Goal: Information Seeking & Learning: Learn about a topic

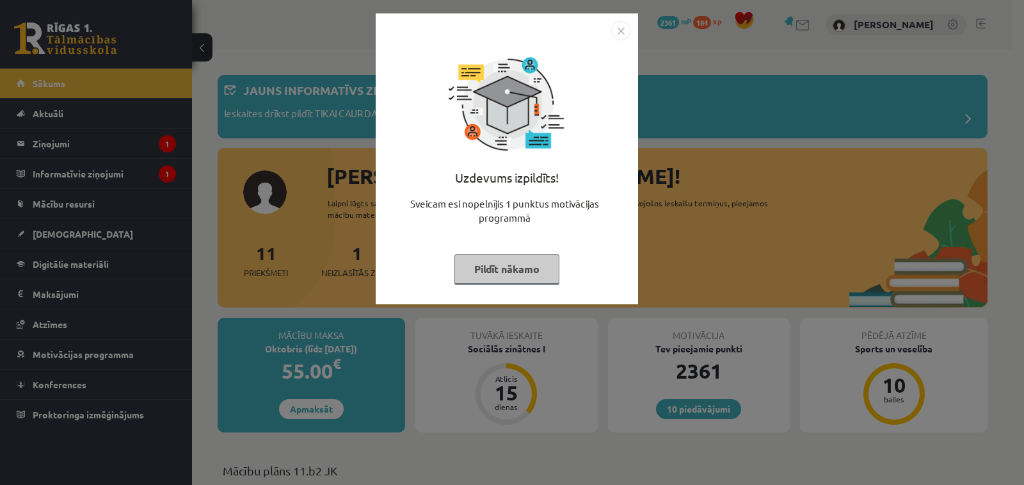
click at [541, 269] on button "Pildīt nākamo" at bounding box center [506, 268] width 105 height 29
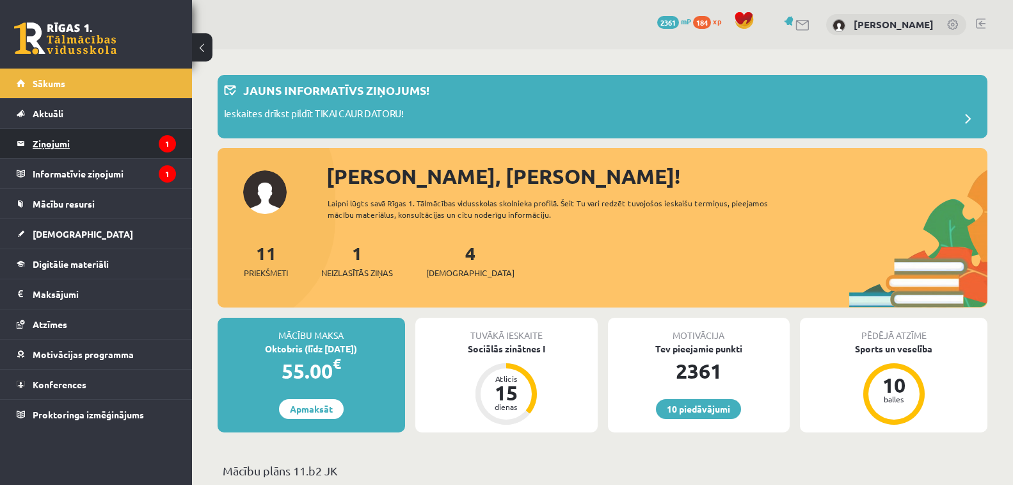
click at [115, 141] on legend "Ziņojumi 1" at bounding box center [104, 143] width 143 height 29
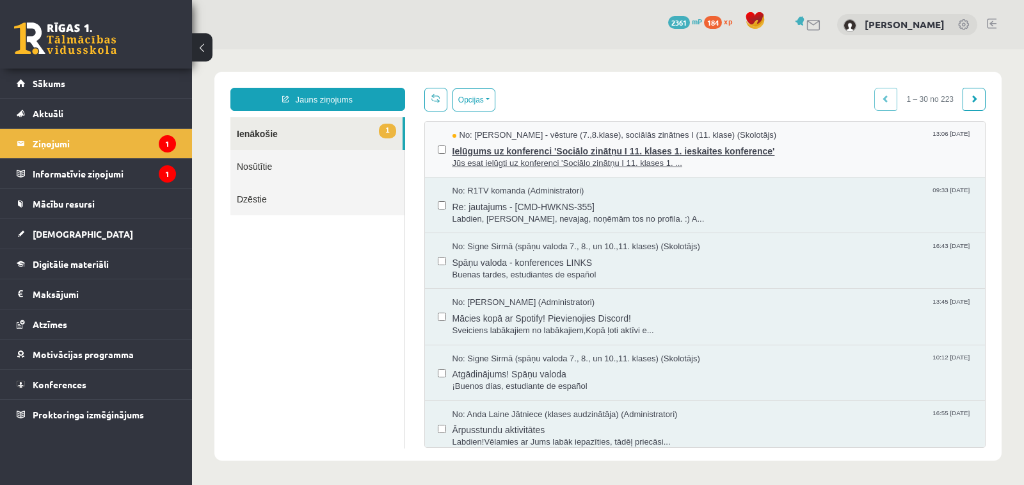
click at [526, 133] on span "No: Andris Garabidovičs - vēsture (7.,8.klase), sociālās zinātnes I (11. klase)…" at bounding box center [615, 135] width 325 height 12
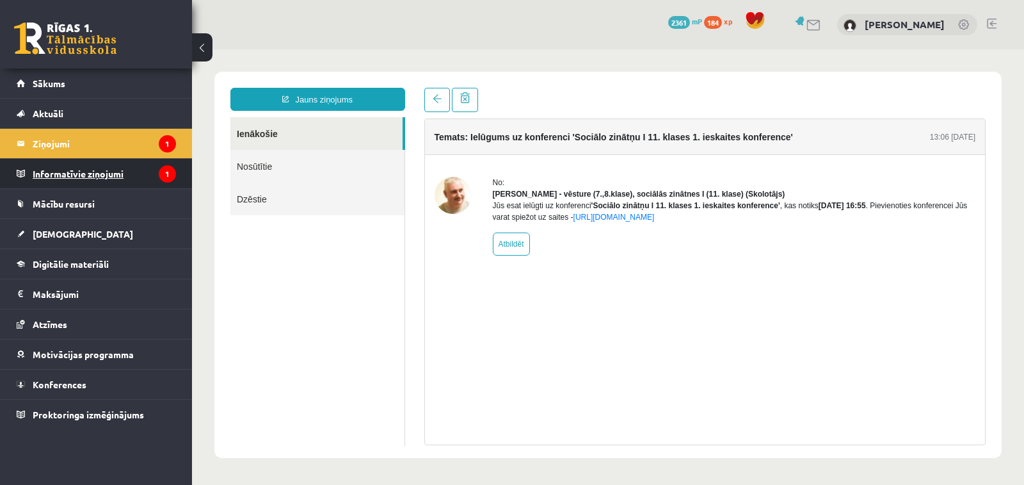
click at [123, 166] on legend "Informatīvie ziņojumi 1" at bounding box center [104, 173] width 143 height 29
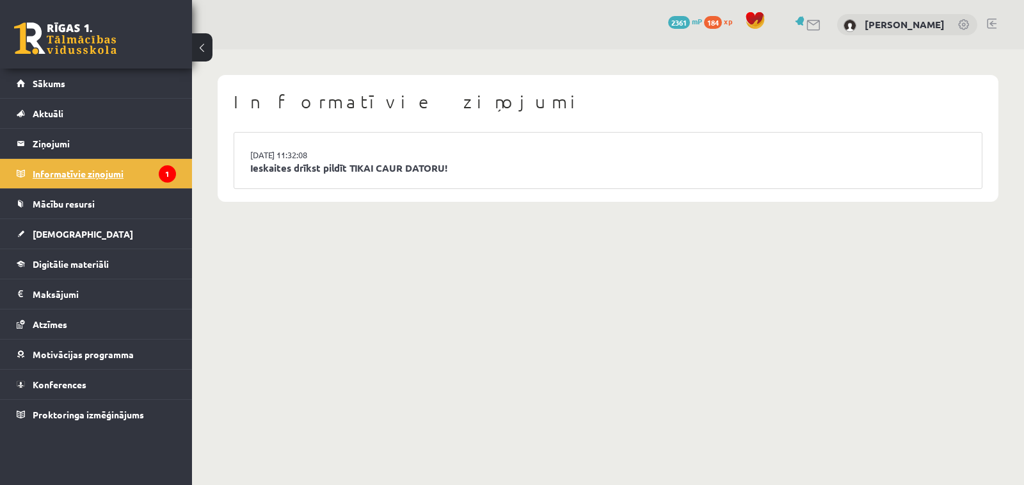
click at [79, 170] on legend "Informatīvie ziņojumi 1" at bounding box center [104, 173] width 143 height 29
click at [280, 165] on link "Ieskaites drīkst pildīt TIKAI CAUR DATORU!" at bounding box center [608, 168] width 716 height 15
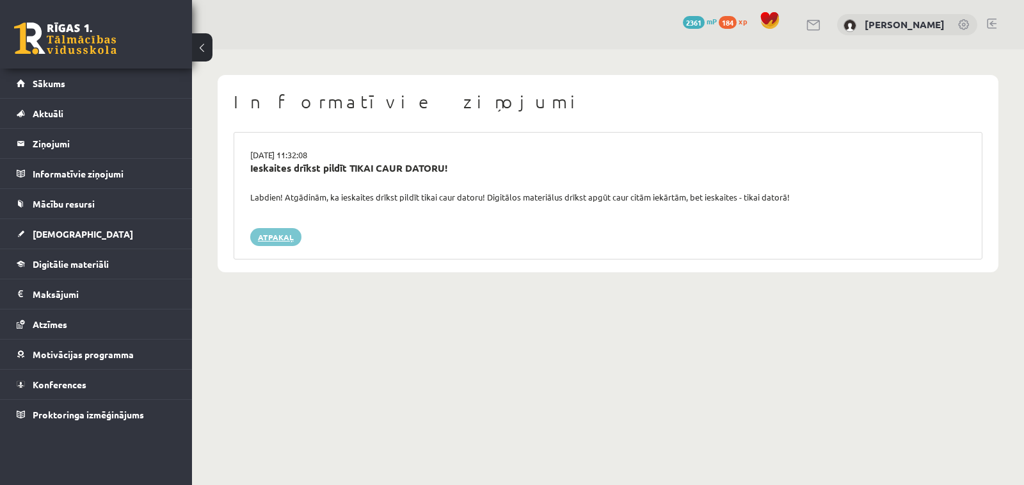
click at [288, 238] on link "Atpakaļ" at bounding box center [275, 237] width 51 height 18
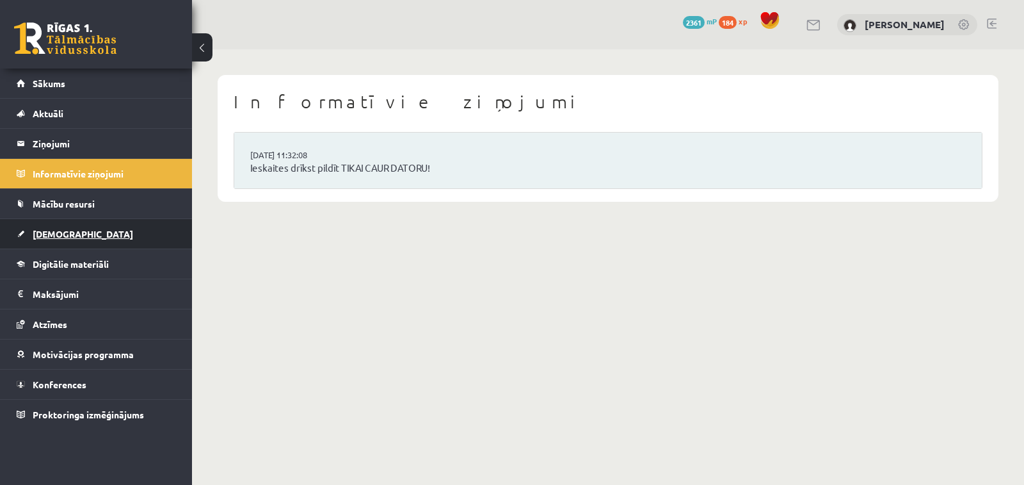
click at [96, 236] on link "[DEMOGRAPHIC_DATA]" at bounding box center [96, 233] width 159 height 29
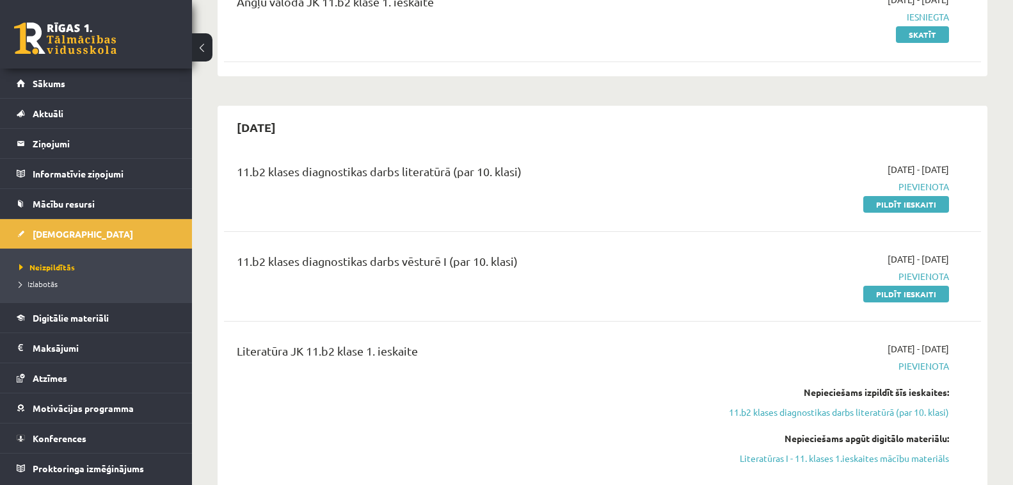
scroll to position [192, 0]
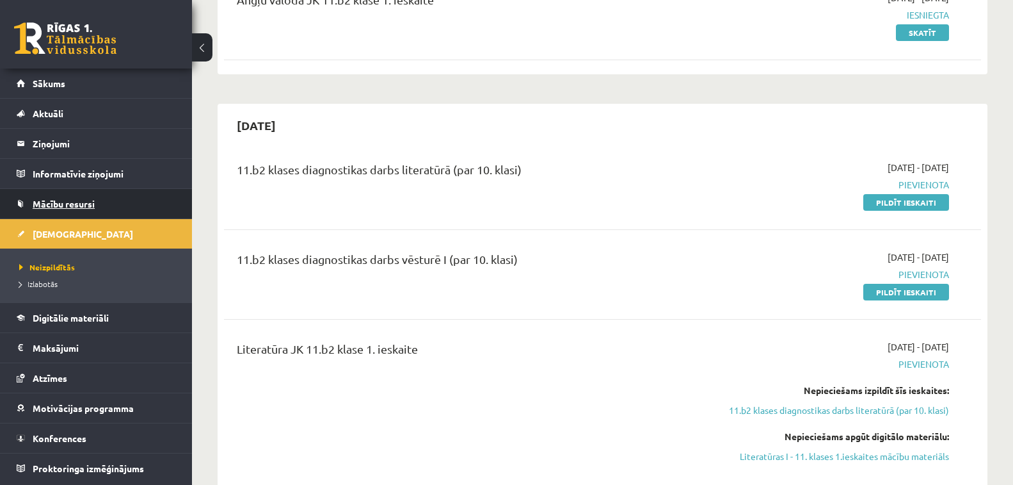
click at [63, 206] on span "Mācību resursi" at bounding box center [64, 204] width 62 height 12
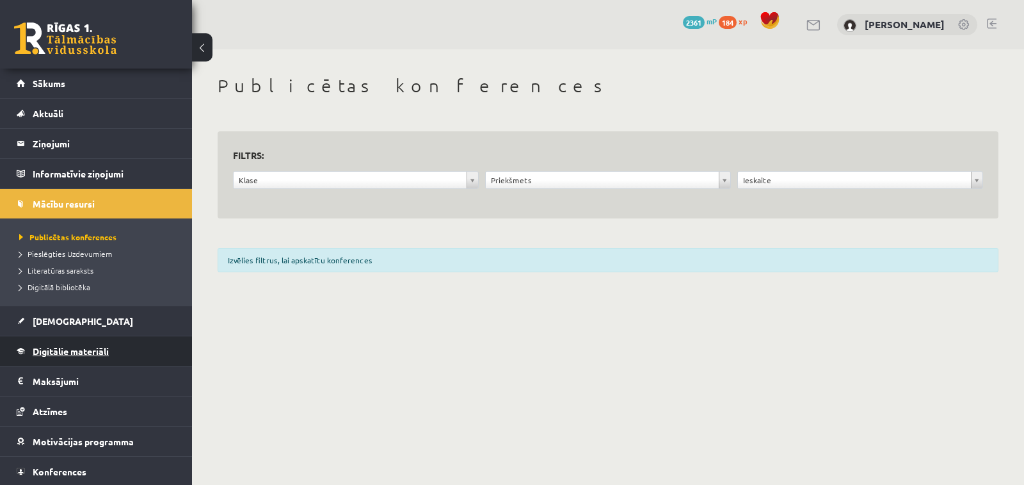
click at [90, 349] on span "Digitālie materiāli" at bounding box center [71, 351] width 76 height 12
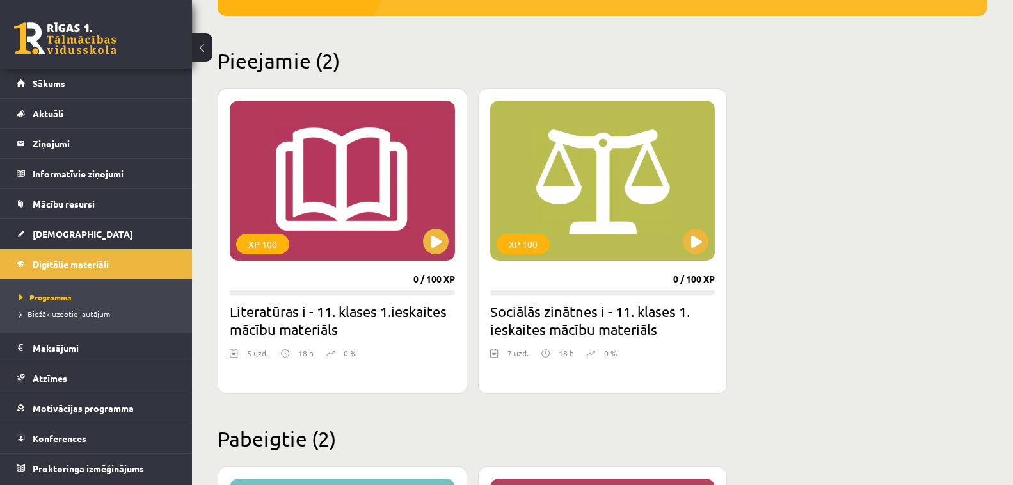
scroll to position [230, 0]
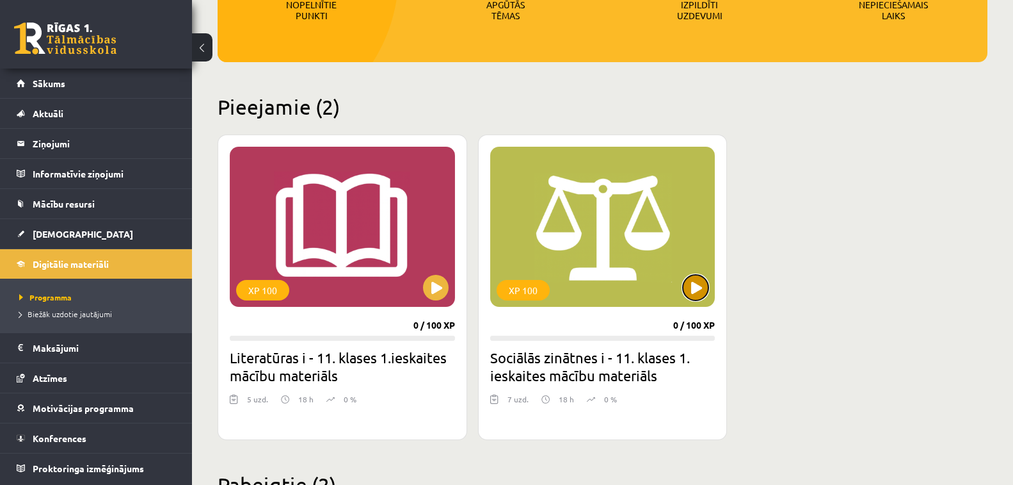
click at [700, 296] on button at bounding box center [696, 288] width 26 height 26
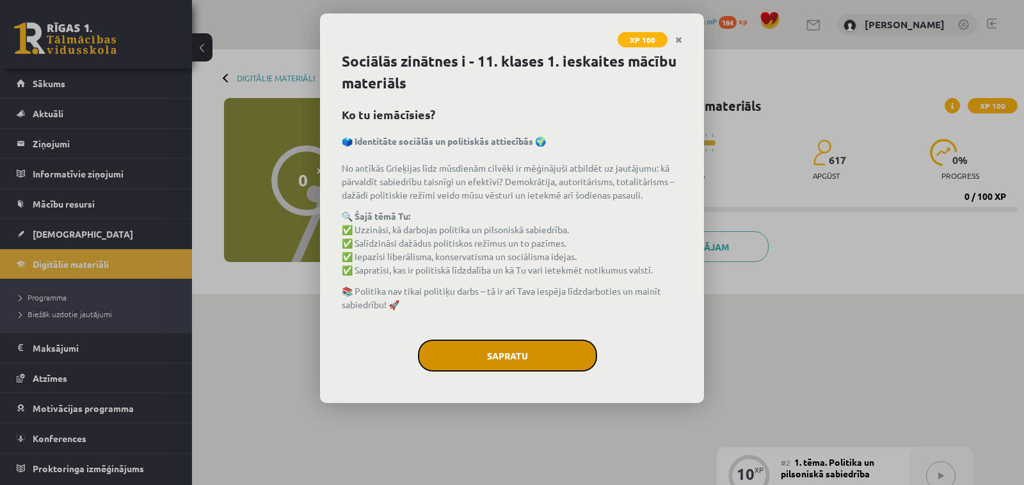
click at [469, 365] on button "Sapratu" at bounding box center [507, 355] width 179 height 32
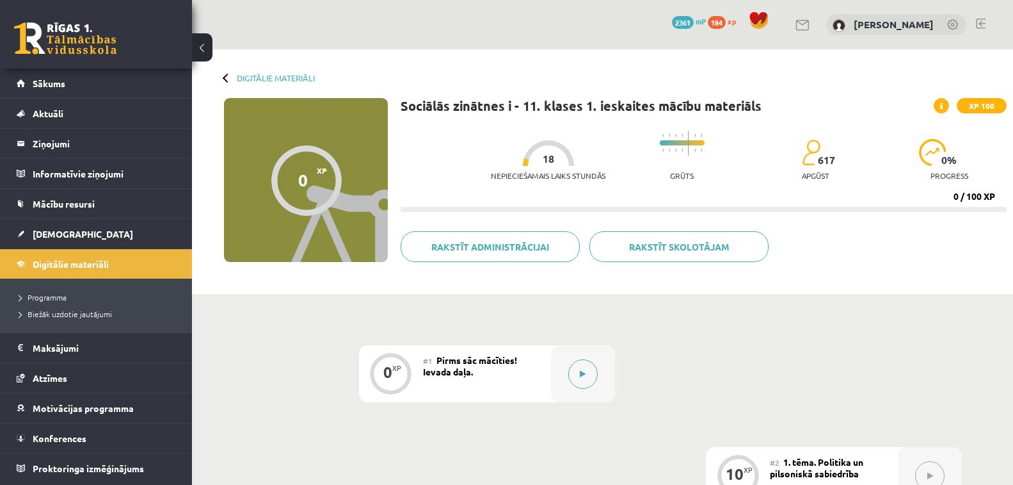
click at [579, 364] on button at bounding box center [582, 373] width 29 height 29
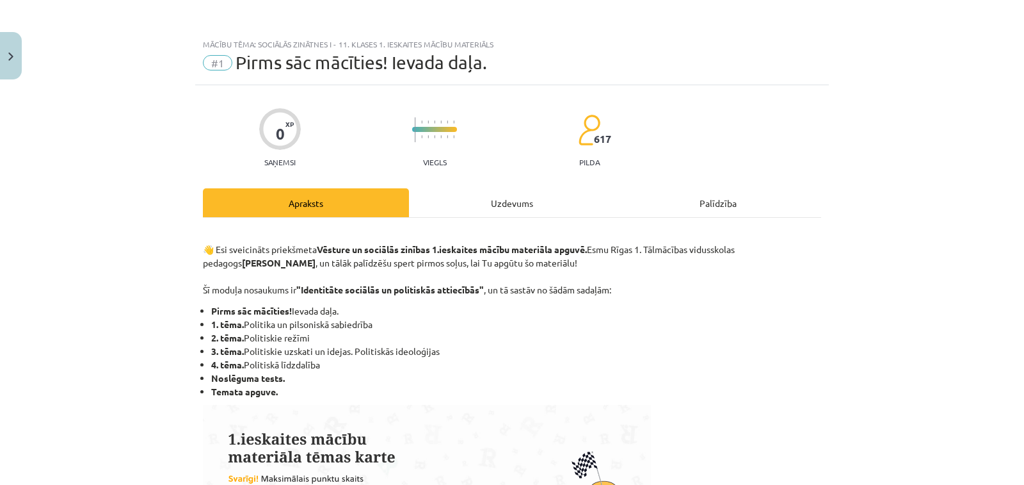
click at [490, 213] on div "Uzdevums" at bounding box center [512, 202] width 206 height 29
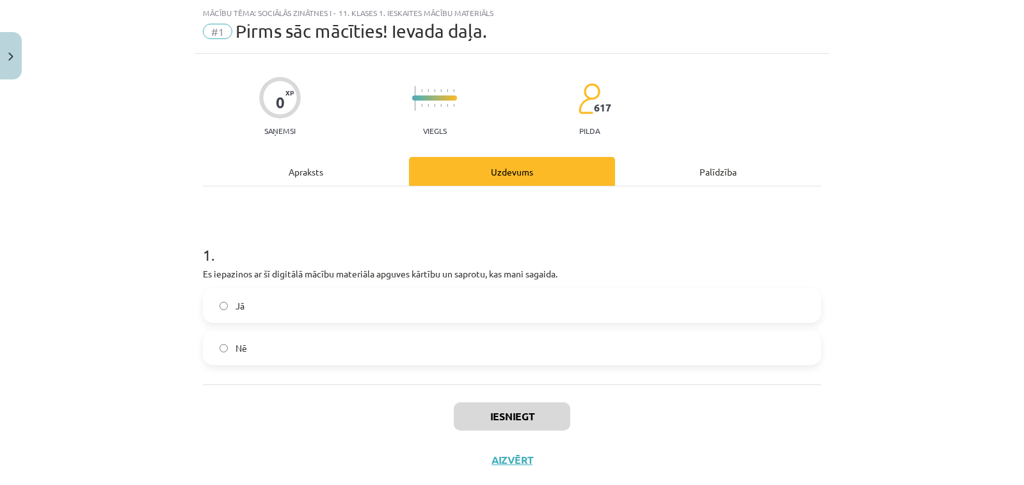
scroll to position [32, 0]
click at [445, 313] on label "Jā" at bounding box center [512, 305] width 616 height 32
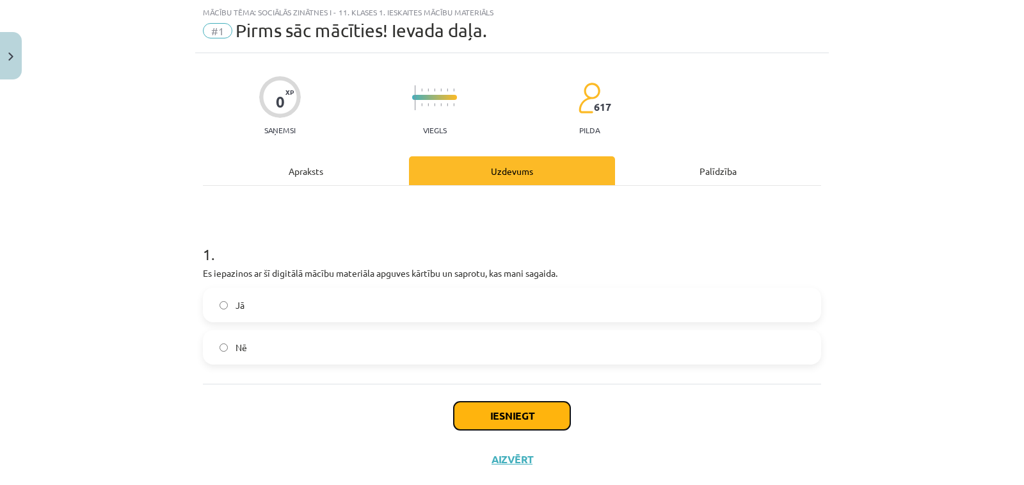
click at [489, 402] on button "Iesniegt" at bounding box center [512, 415] width 116 height 28
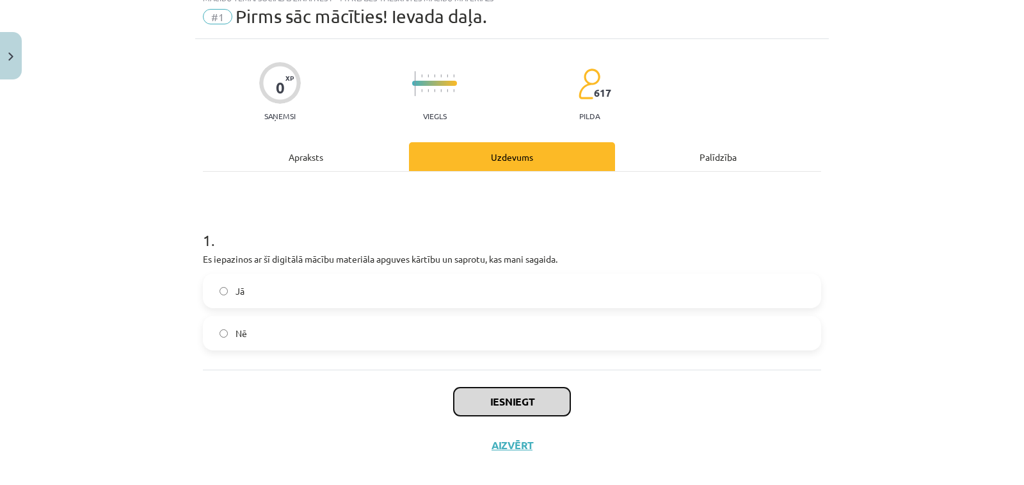
scroll to position [60, 0]
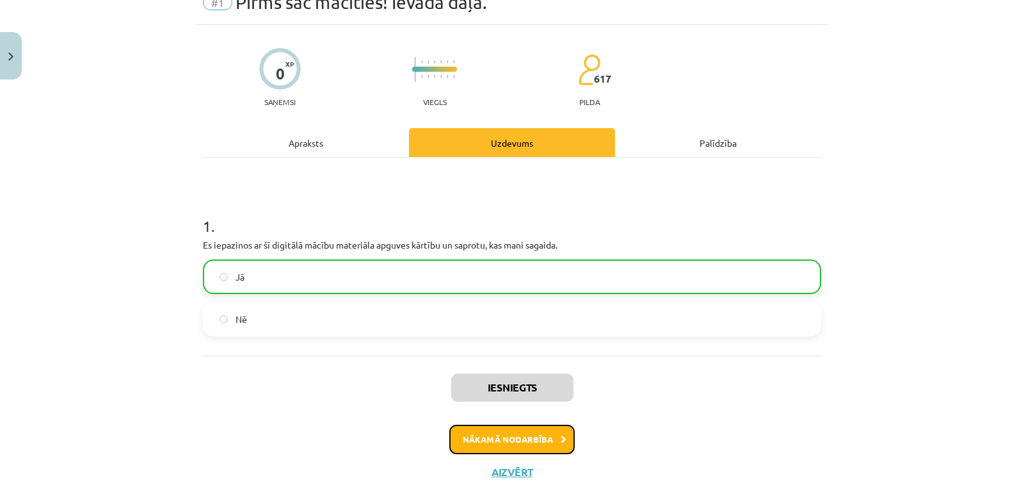
click at [543, 437] on button "Nākamā nodarbība" at bounding box center [511, 438] width 125 height 29
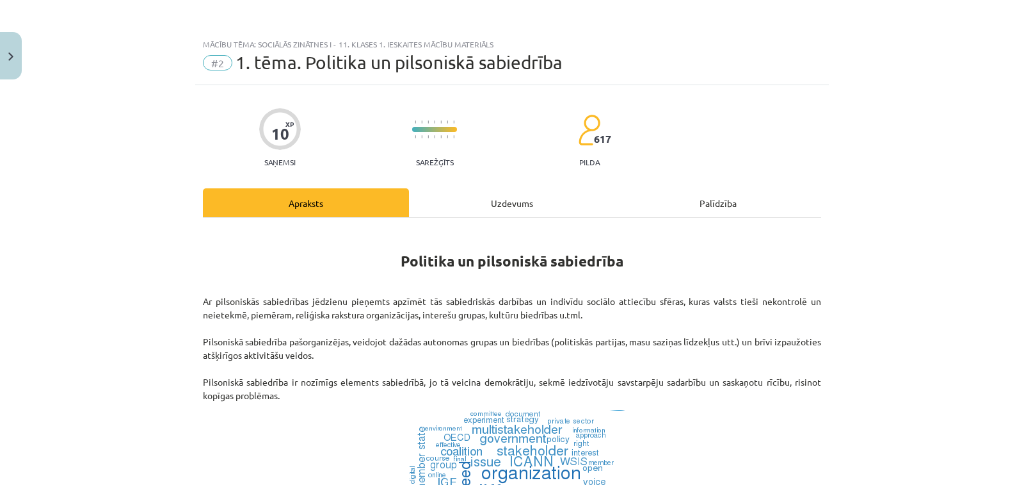
scroll to position [320, 0]
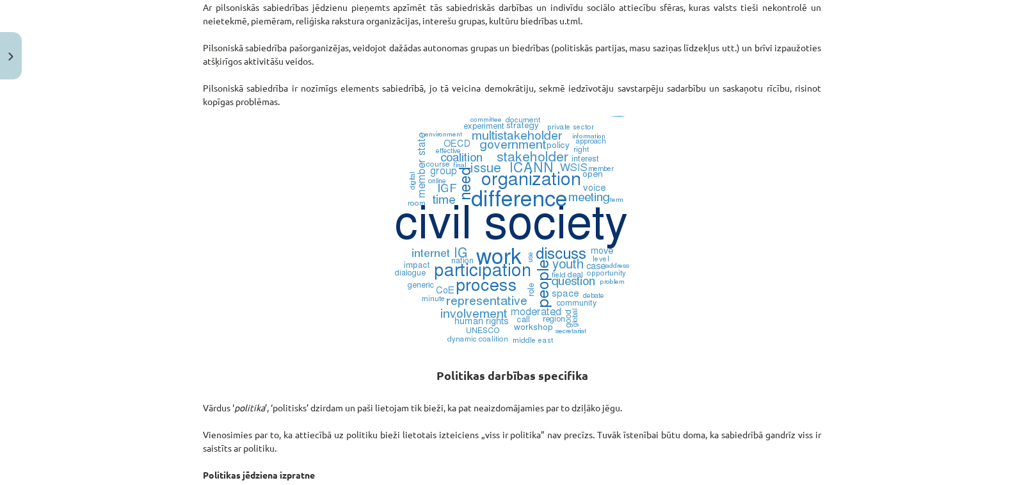
drag, startPoint x: 376, startPoint y: 157, endPoint x: 380, endPoint y: 142, distance: 15.7
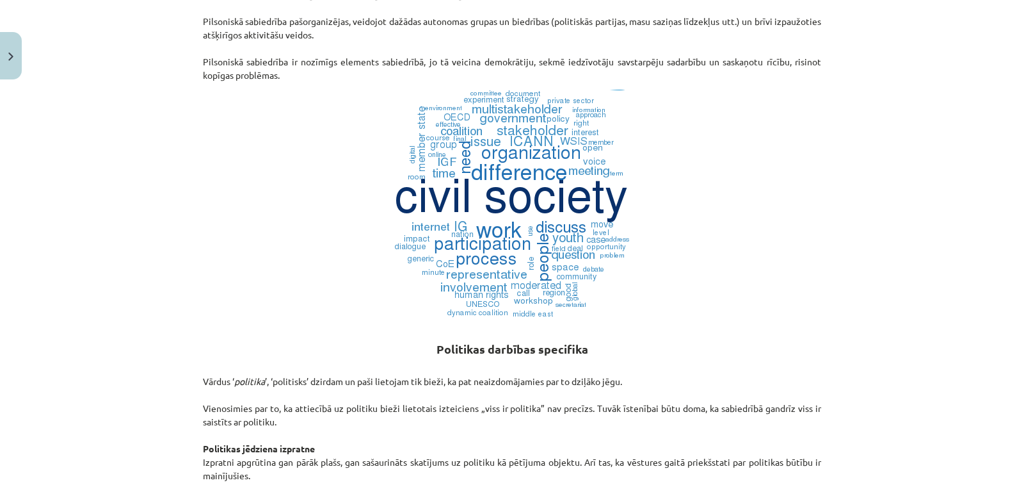
drag, startPoint x: 380, startPoint y: 142, endPoint x: 822, endPoint y: 209, distance: 447.4
click at [831, 216] on div "Mācību tēma: Sociālās zinātnes i - 11. klases 1. ieskaites mācību materiāls #2 …" at bounding box center [512, 242] width 1024 height 485
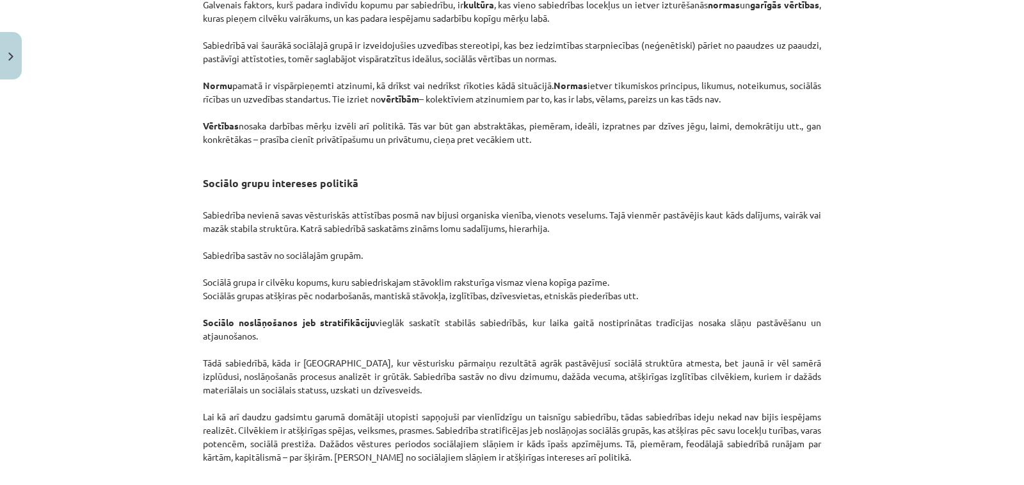
scroll to position [1987, 0]
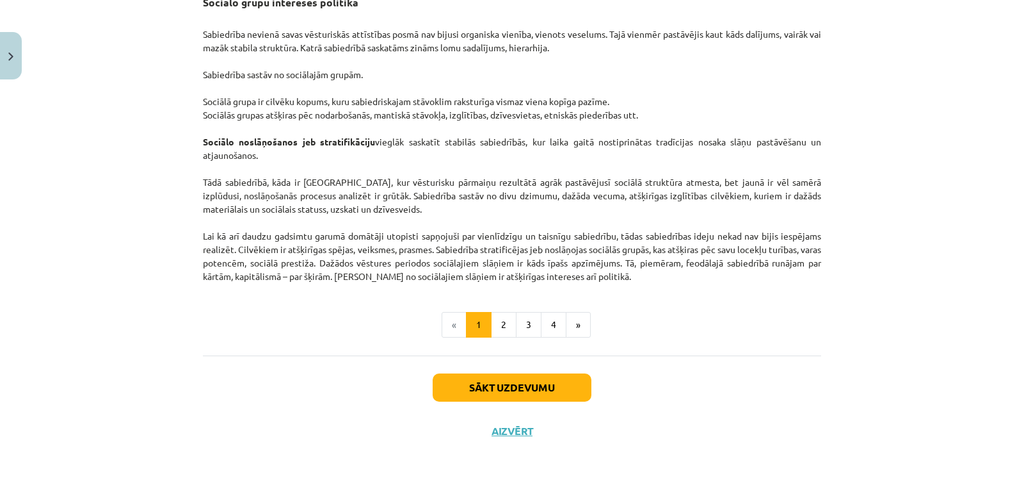
click at [533, 332] on button "3" at bounding box center [529, 325] width 26 height 26
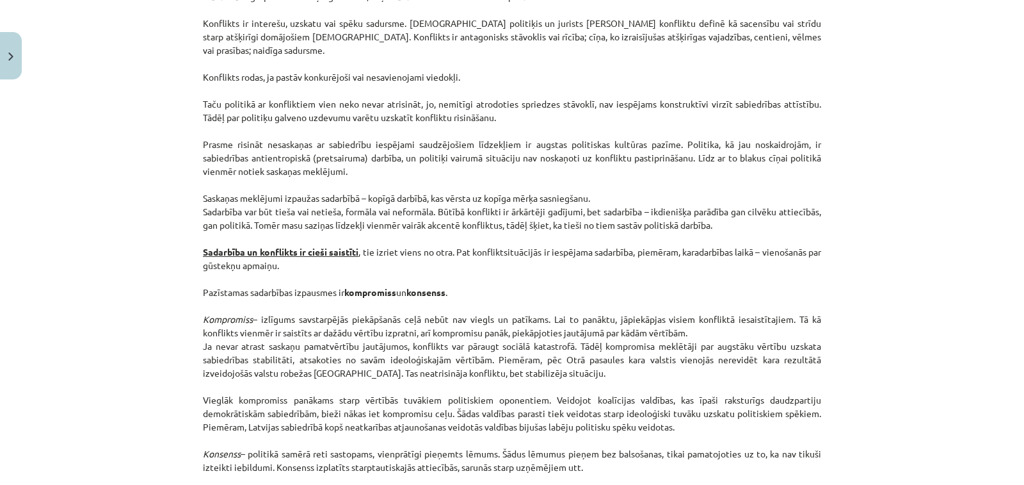
scroll to position [1664, 0]
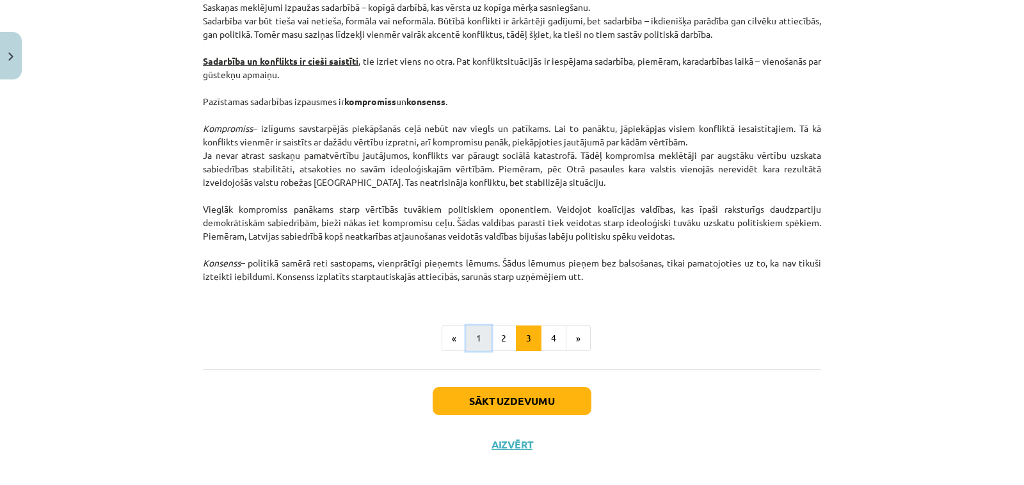
click at [471, 340] on button "1" at bounding box center [479, 338] width 26 height 26
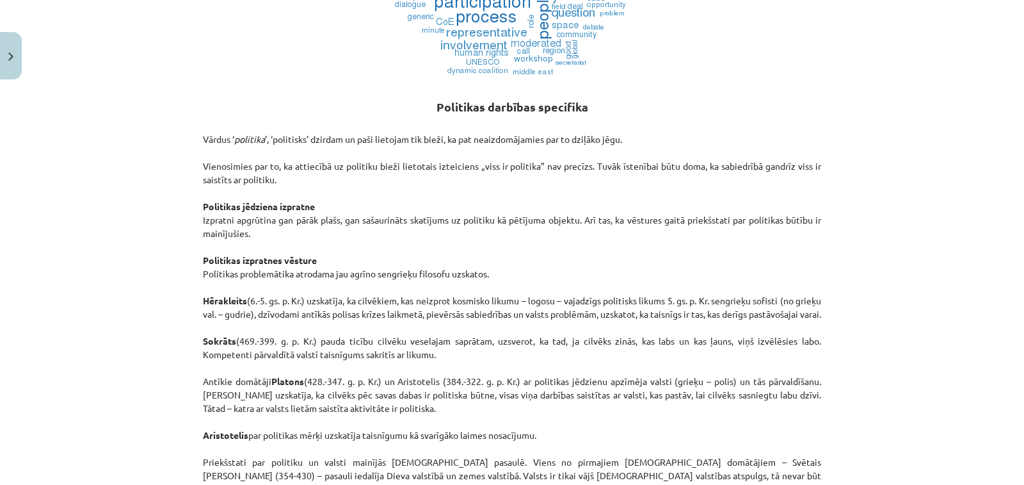
scroll to position [643, 0]
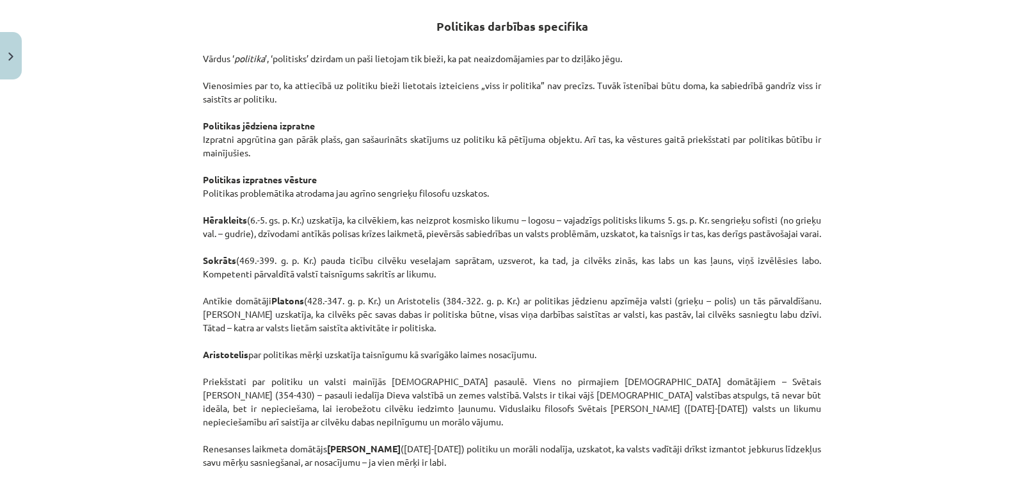
click at [1002, 214] on div "Mācību tēma: Sociālās zinātnes i - 11. klases 1. ieskaites mācību materiāls #2 …" at bounding box center [512, 242] width 1024 height 485
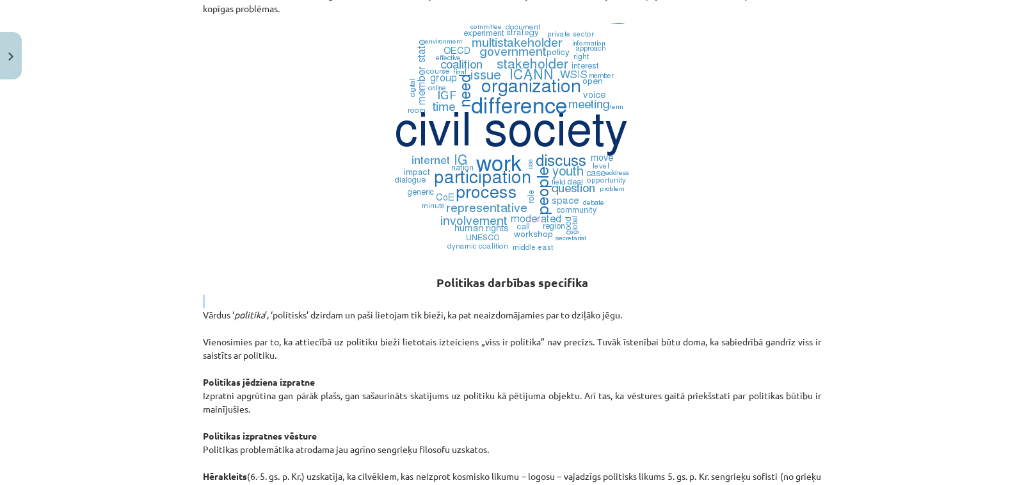
drag, startPoint x: 583, startPoint y: 308, endPoint x: 588, endPoint y: 294, distance: 14.2
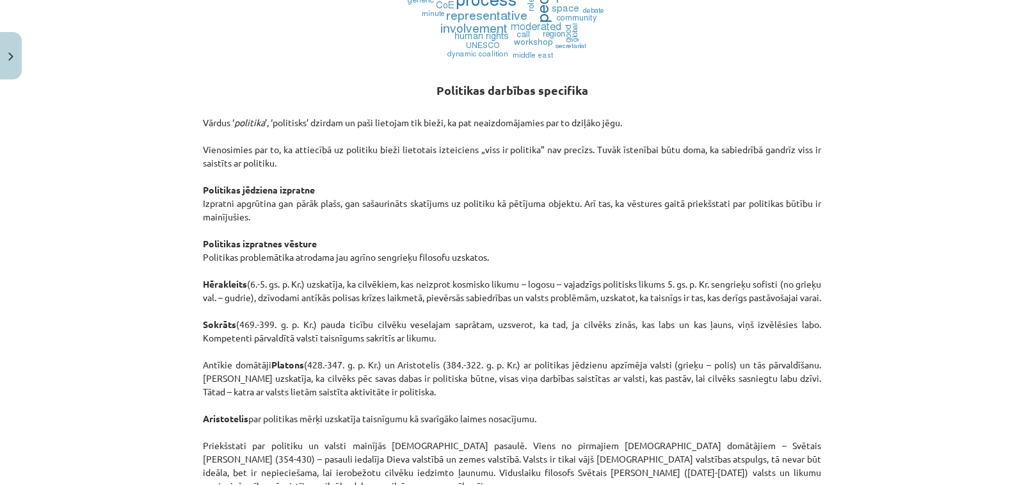
click at [754, 200] on p "Vārdus ‘ politika ’, ‘politisks’ dzirdam un paši lietojam tik bieži, ka pat nea…" at bounding box center [512, 371] width 618 height 538
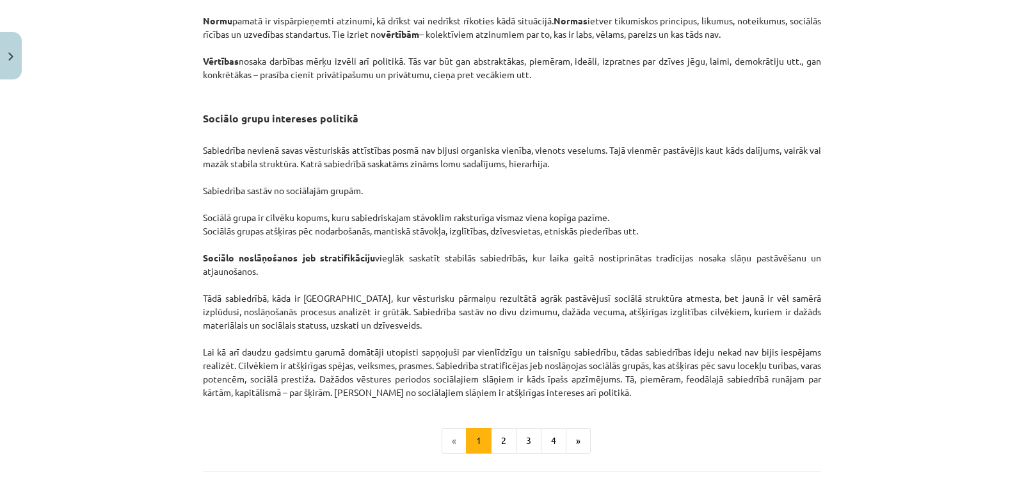
scroll to position [1987, 0]
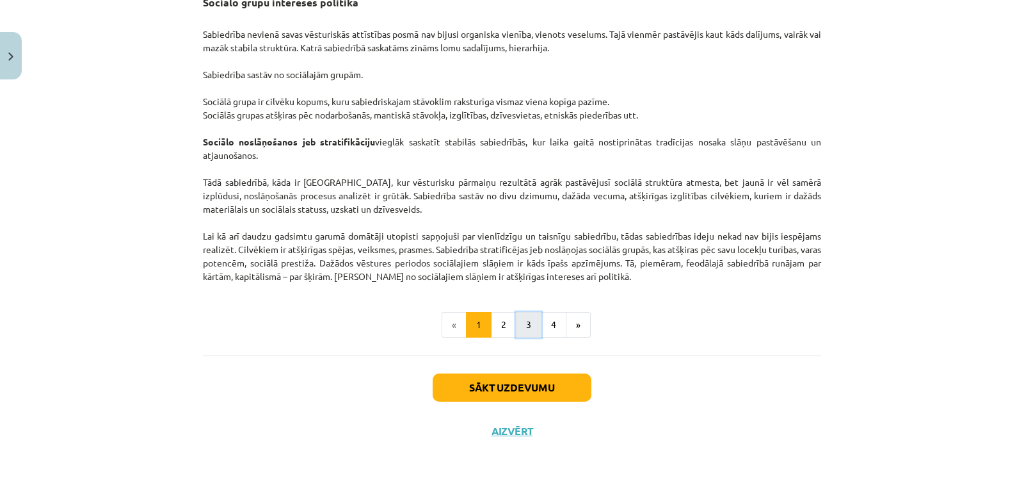
click at [516, 328] on button "3" at bounding box center [529, 325] width 26 height 26
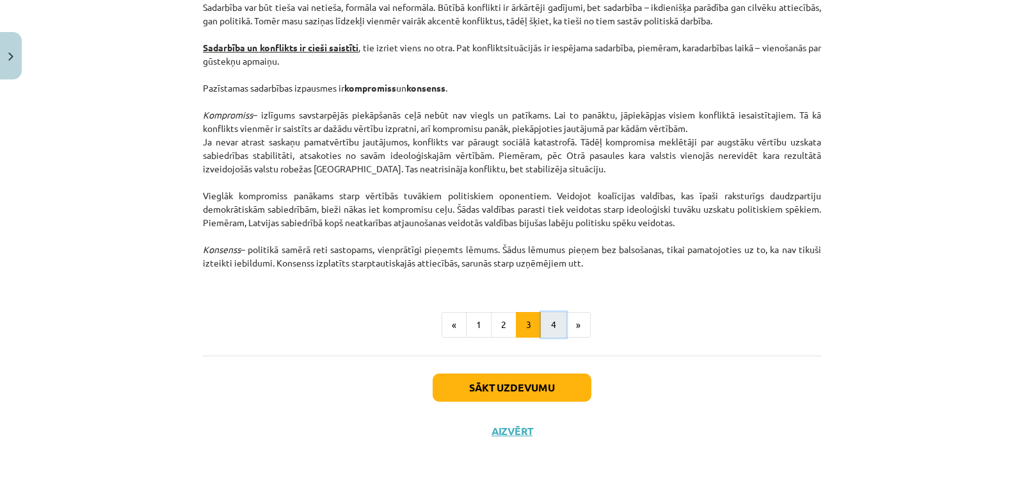
click at [554, 322] on button "4" at bounding box center [554, 325] width 26 height 26
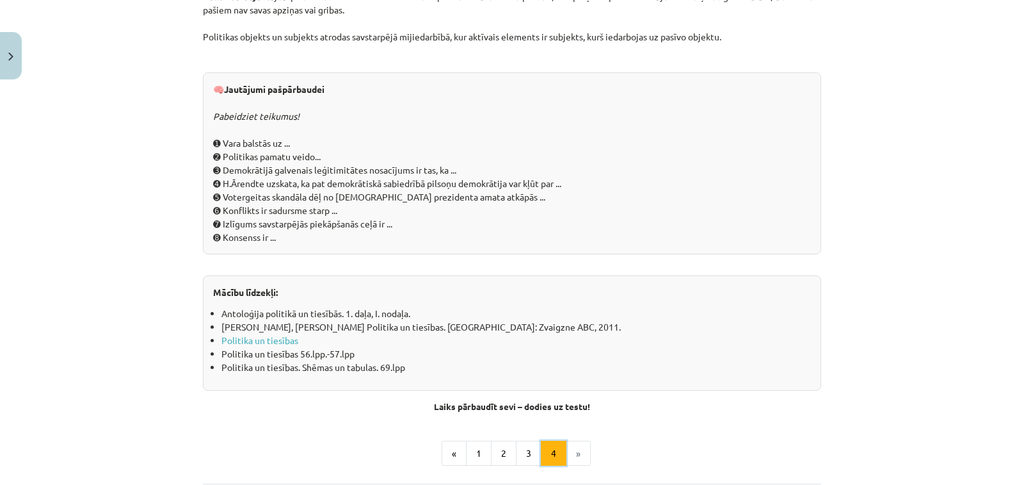
scroll to position [1317, 0]
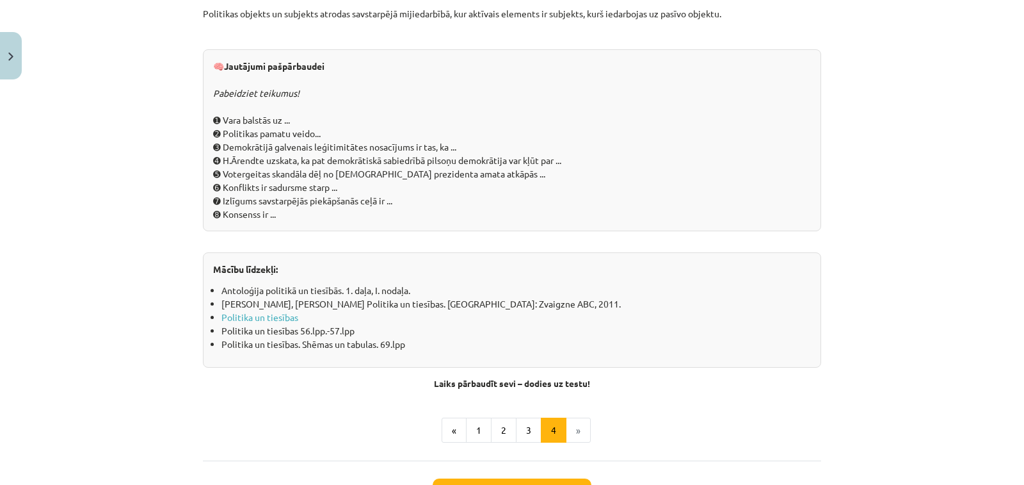
click at [572, 431] on li "»" at bounding box center [578, 430] width 24 height 26
click at [566, 437] on li "»" at bounding box center [578, 430] width 24 height 26
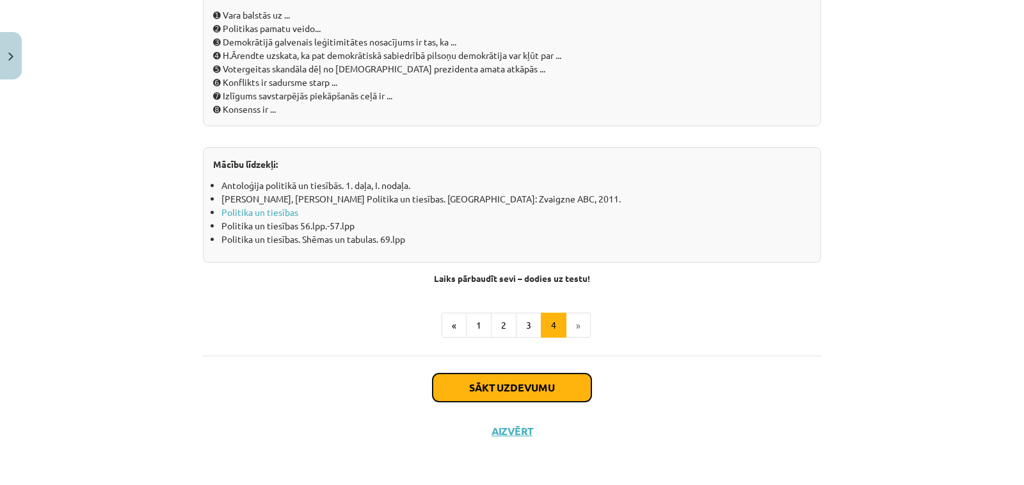
click at [536, 401] on button "Sākt uzdevumu" at bounding box center [512, 387] width 159 height 28
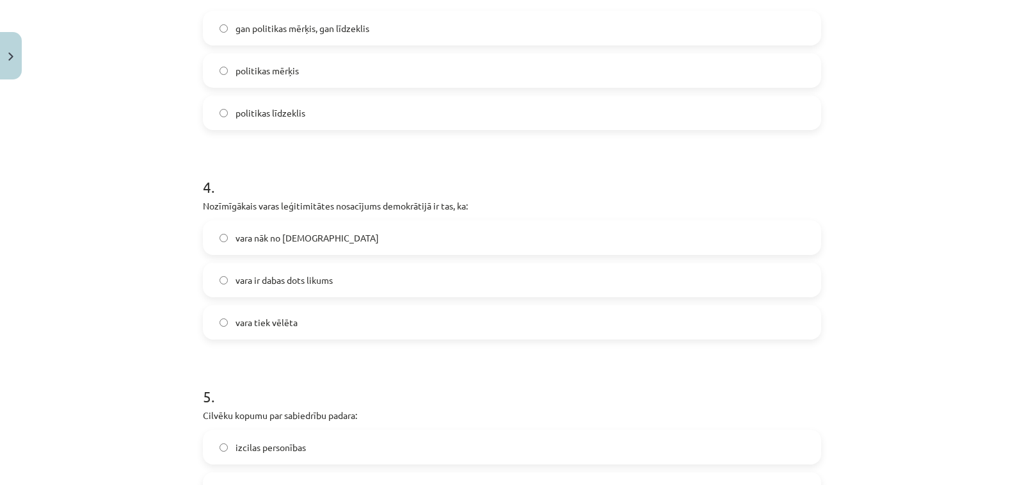
scroll to position [940, 0]
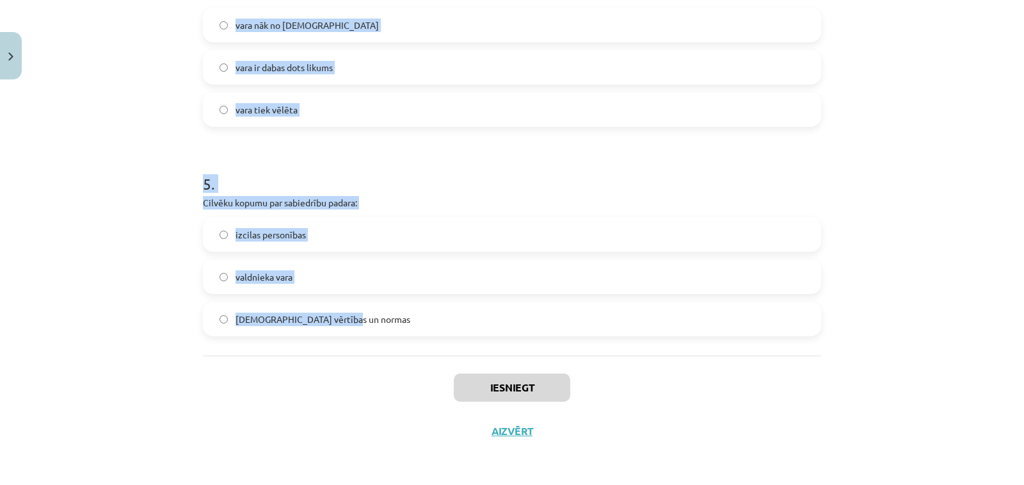
drag, startPoint x: 196, startPoint y: 148, endPoint x: 390, endPoint y: 325, distance: 261.9
copy form "1 . Izpratne par pilsonisko sabiedrību: radās Jaunajos laikos viduslaikos radās…"
click at [383, 163] on h1 "5 ." at bounding box center [512, 172] width 618 height 40
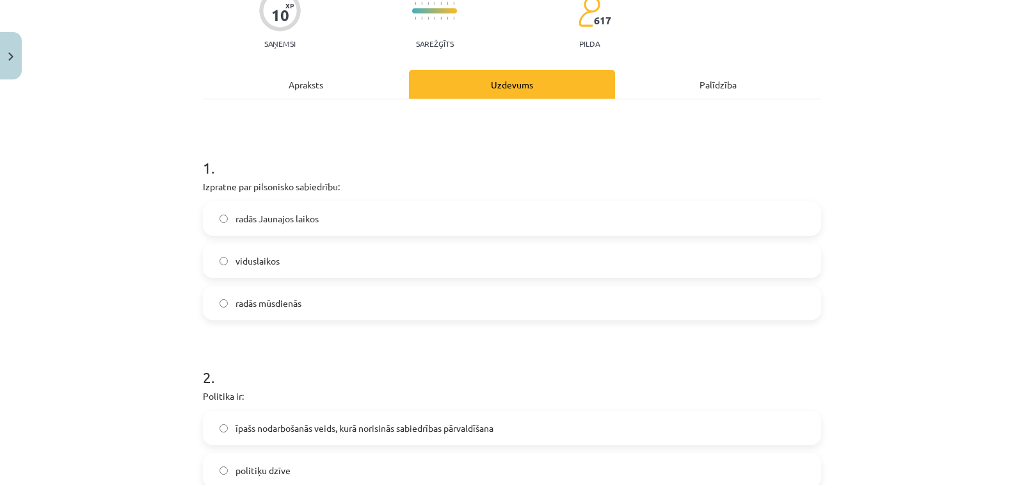
scroll to position [0, 0]
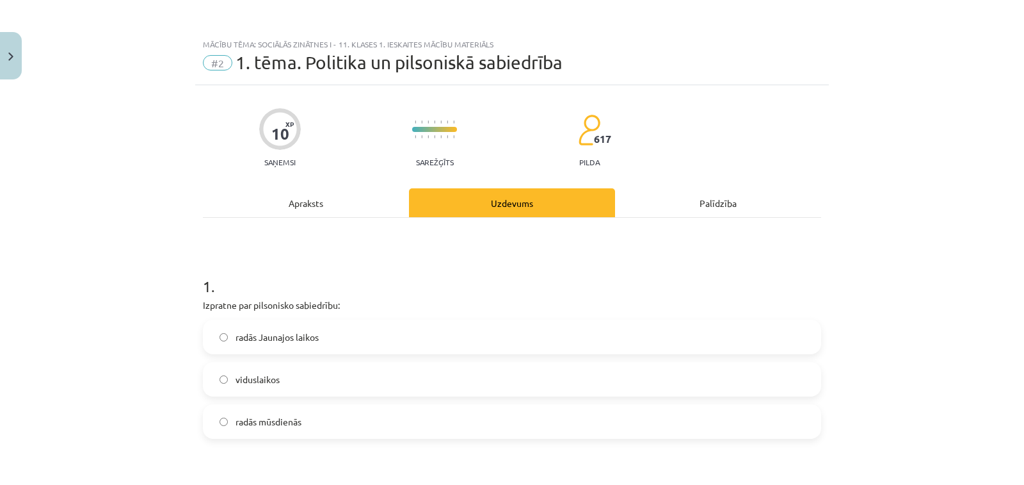
click at [368, 337] on label "radās Jaunajos laikos" at bounding box center [512, 337] width 616 height 32
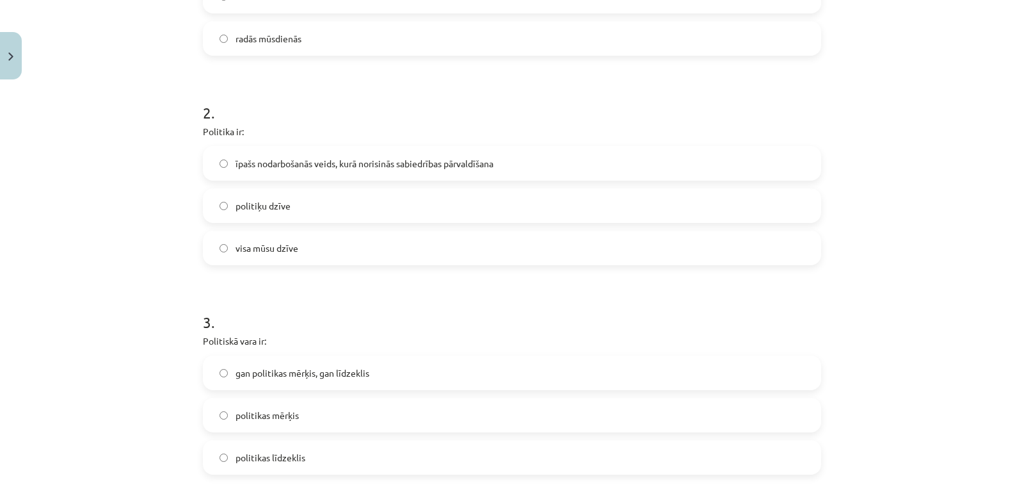
scroll to position [384, 0]
click at [436, 156] on span "īpašs nodarbošanās veids, kurā norisinās sabiedrības pārvaldīšana" at bounding box center [365, 162] width 258 height 13
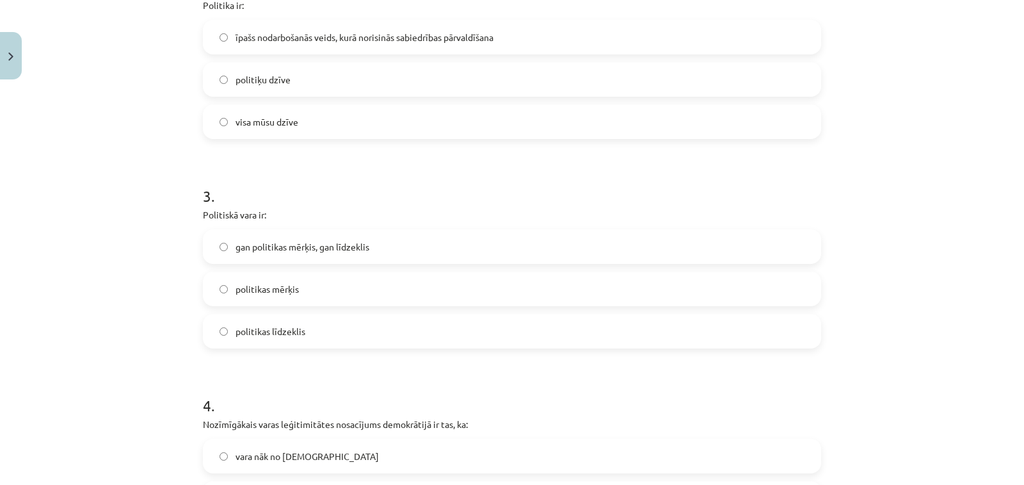
scroll to position [512, 0]
click at [413, 239] on label "gan politikas mērķis, gan līdzeklis" at bounding box center [512, 243] width 616 height 32
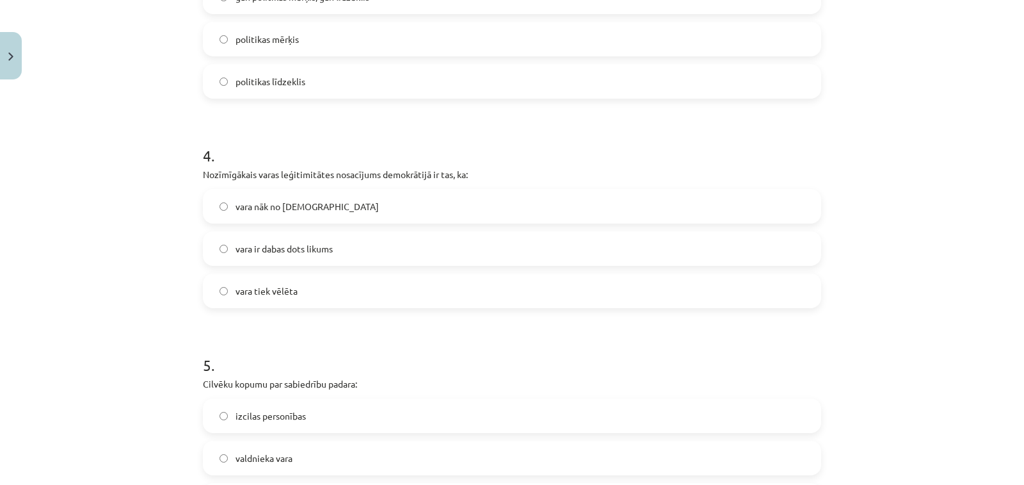
scroll to position [832, 0]
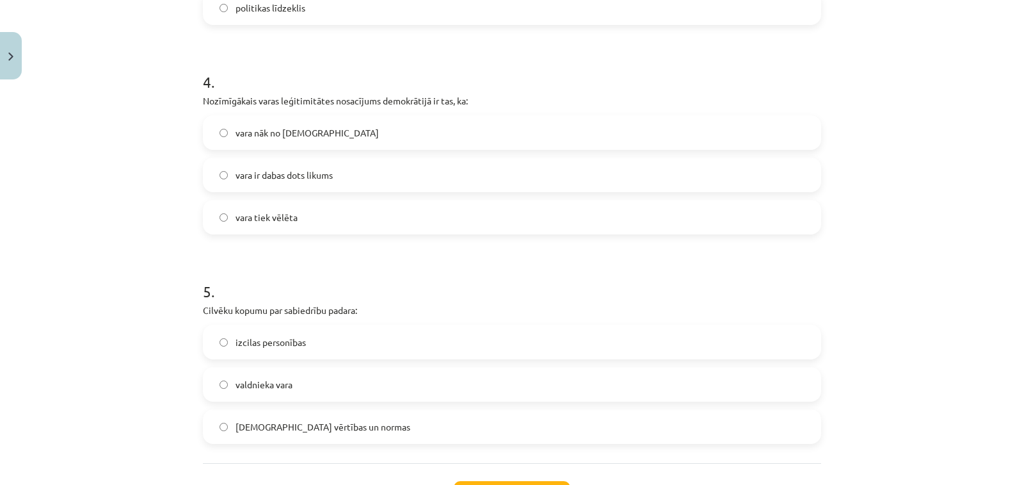
click at [325, 230] on label "vara tiek vēlēta" at bounding box center [512, 217] width 616 height 32
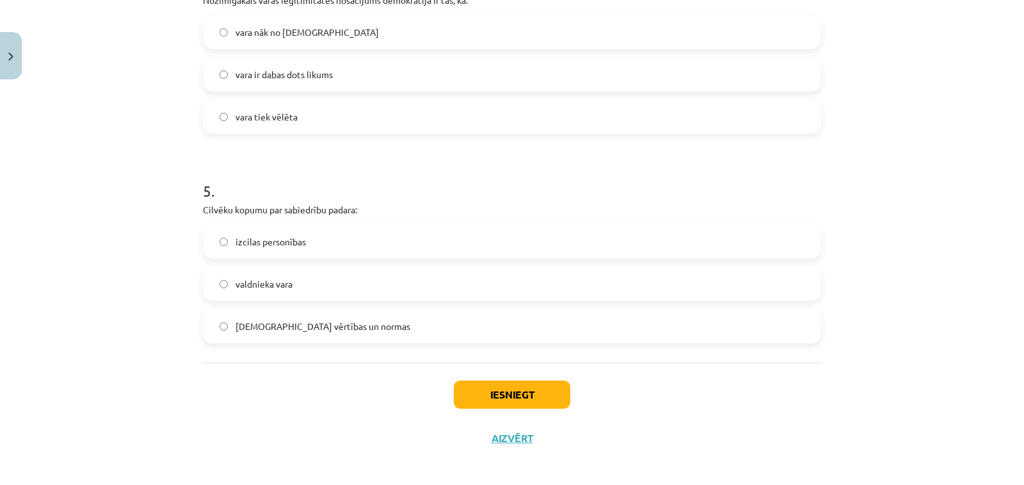
scroll to position [940, 0]
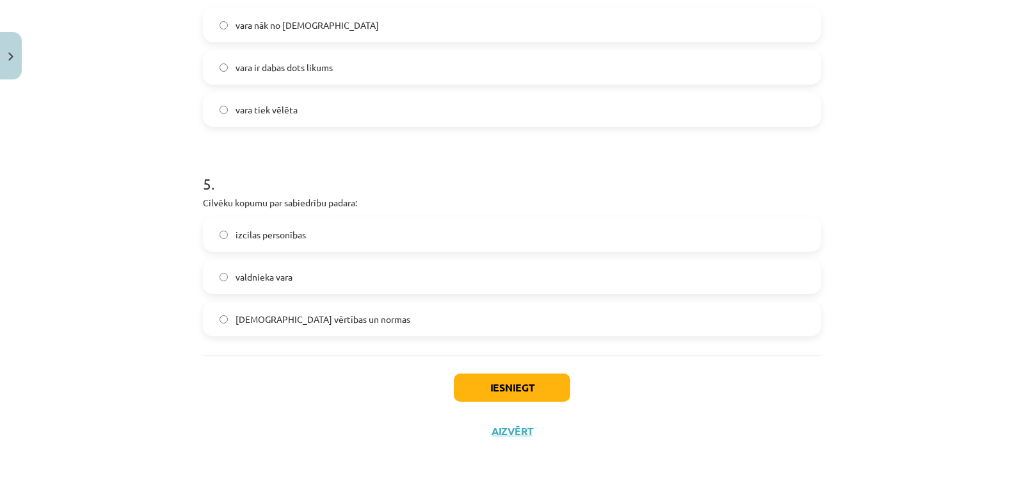
click at [336, 316] on span "[DEMOGRAPHIC_DATA] vērtības un normas" at bounding box center [323, 318] width 175 height 13
click at [498, 397] on button "Iesniegt" at bounding box center [512, 387] width 116 height 28
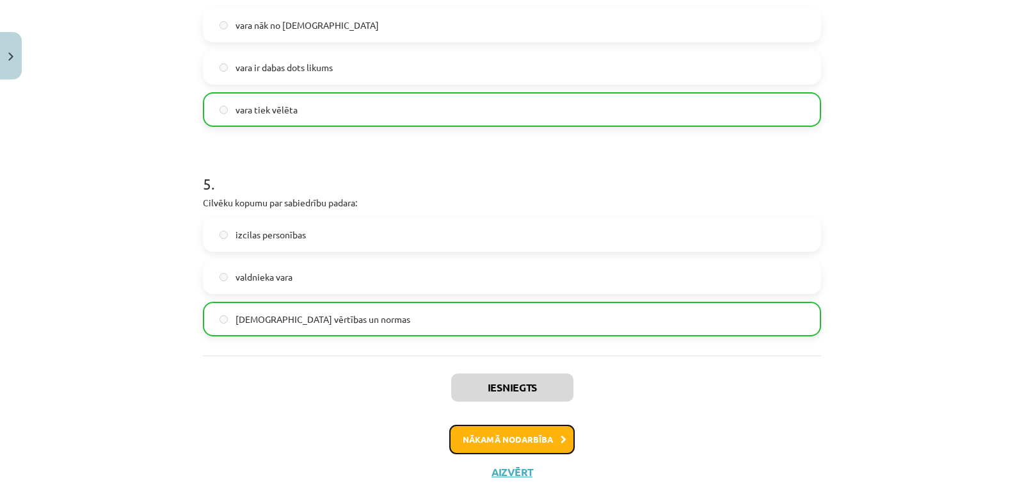
click at [549, 444] on button "Nākamā nodarbība" at bounding box center [511, 438] width 125 height 29
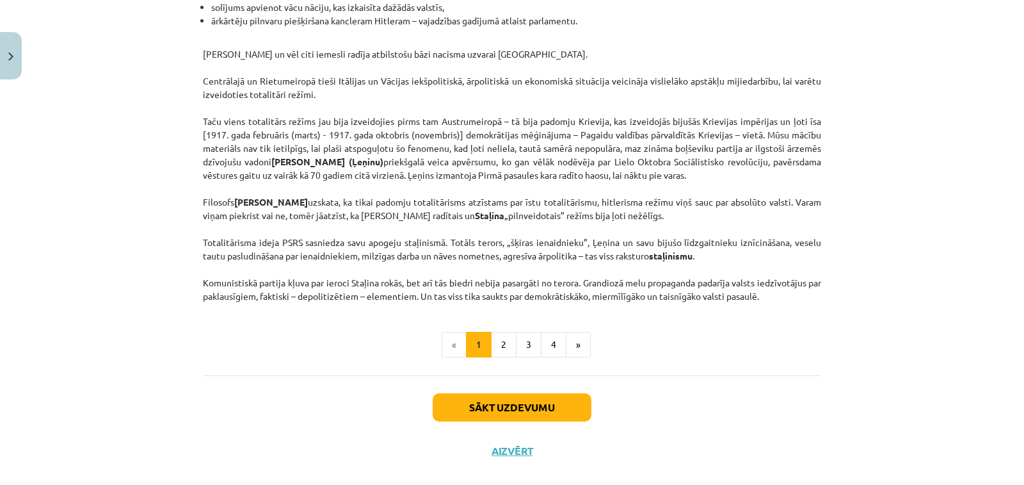
scroll to position [3227, 0]
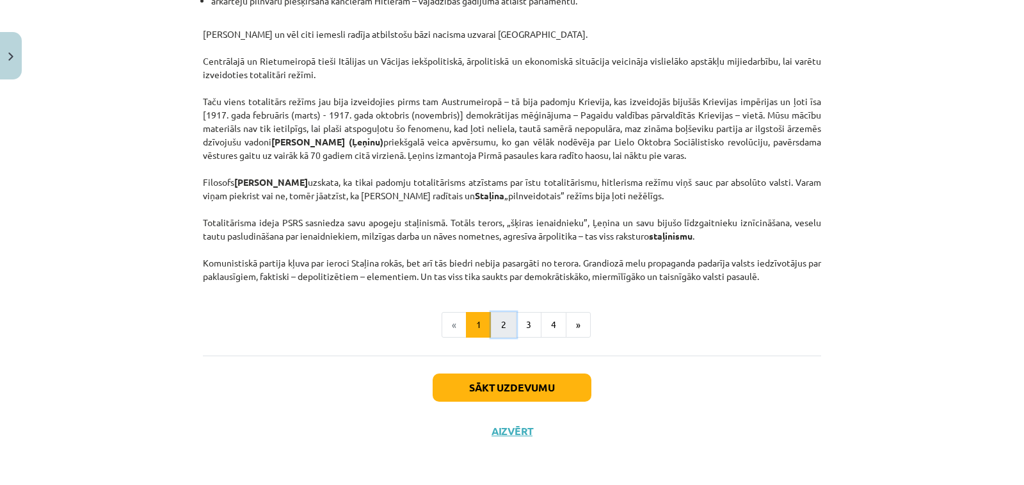
click at [502, 326] on button "2" at bounding box center [504, 325] width 26 height 26
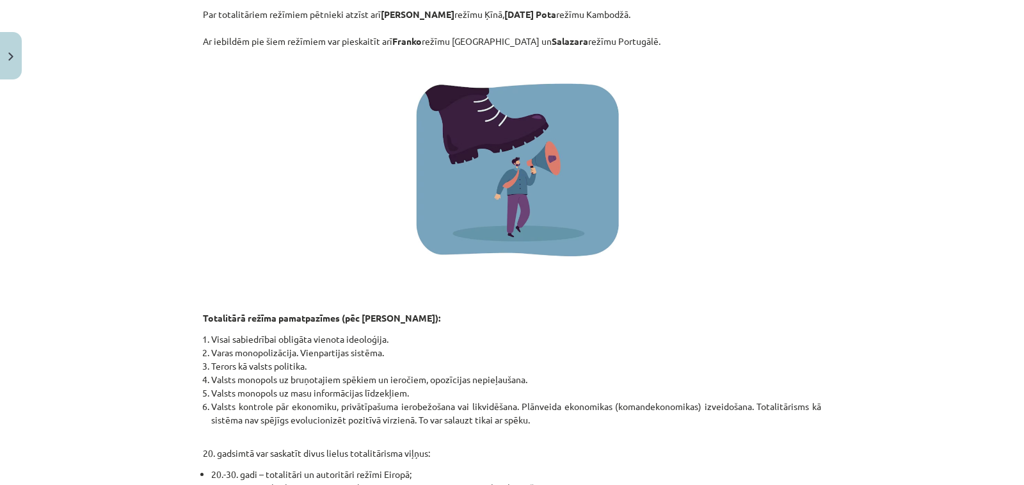
scroll to position [549, 0]
